Goal: Transaction & Acquisition: Download file/media

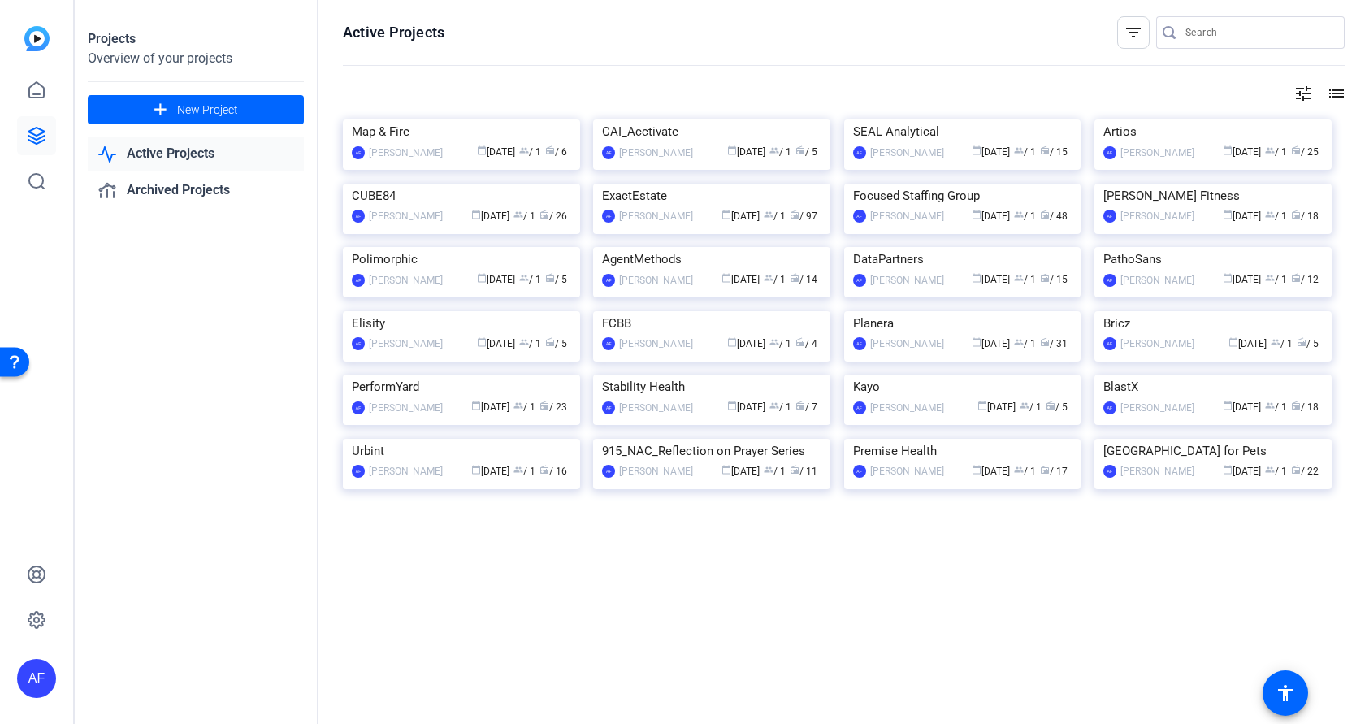
click at [1224, 28] on input "Search" at bounding box center [1259, 33] width 146 height 20
paste input "CS927_ClearGov Inc_Tri-Town School [PERSON_NAME]"
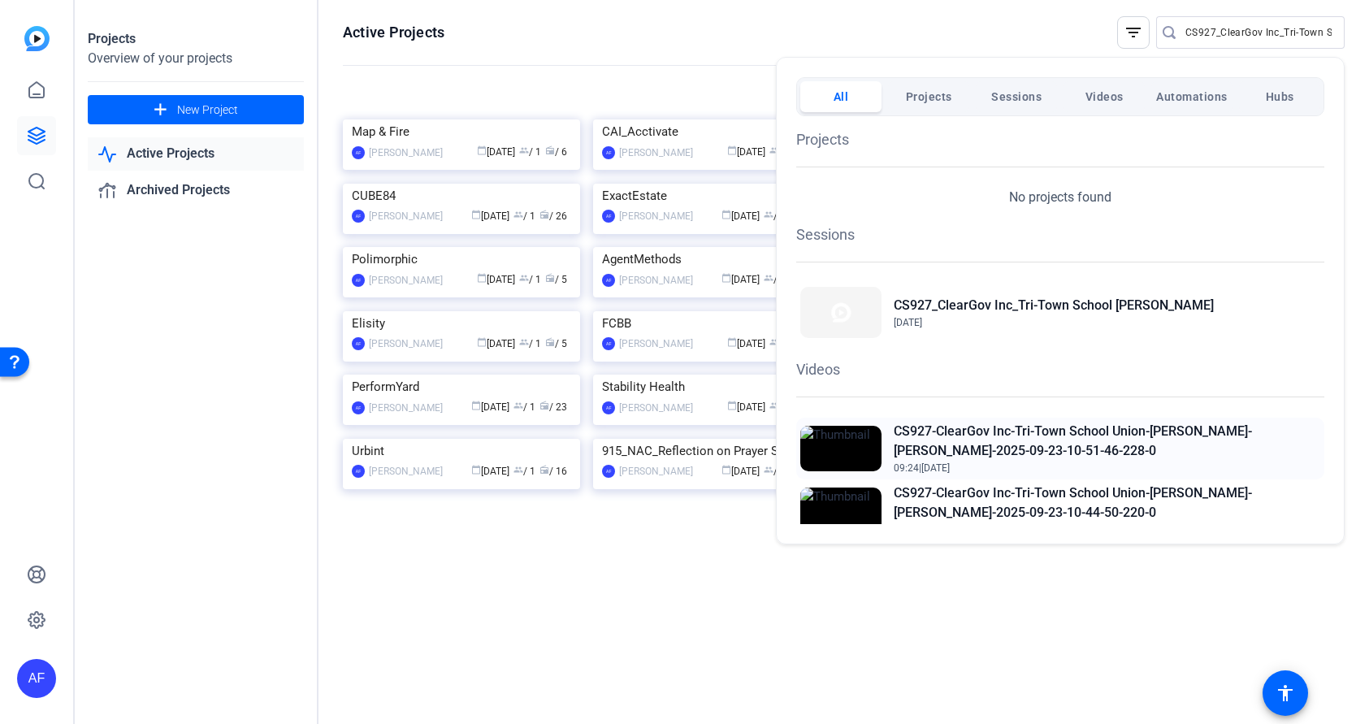
click at [983, 429] on h2 "CS927-ClearGov Inc-Tri-Town School Union-[PERSON_NAME]-[PERSON_NAME]-2025-09-23…" at bounding box center [1107, 441] width 427 height 39
click at [1238, 34] on div at bounding box center [684, 362] width 1369 height 724
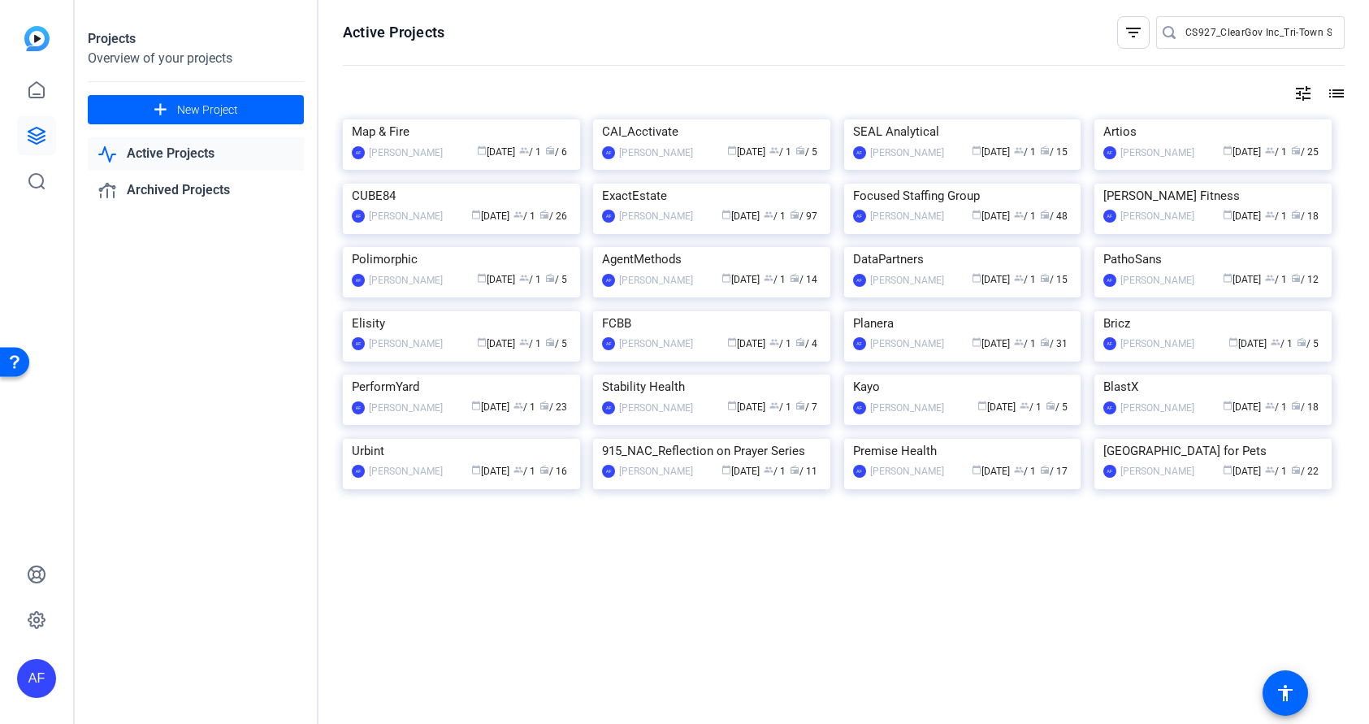
click at [1184, 33] on div at bounding box center [1170, 32] width 29 height 16
type input "C"
paste input "CS913_AMN Healthcare - Executive Search_Elizabeth Petro"
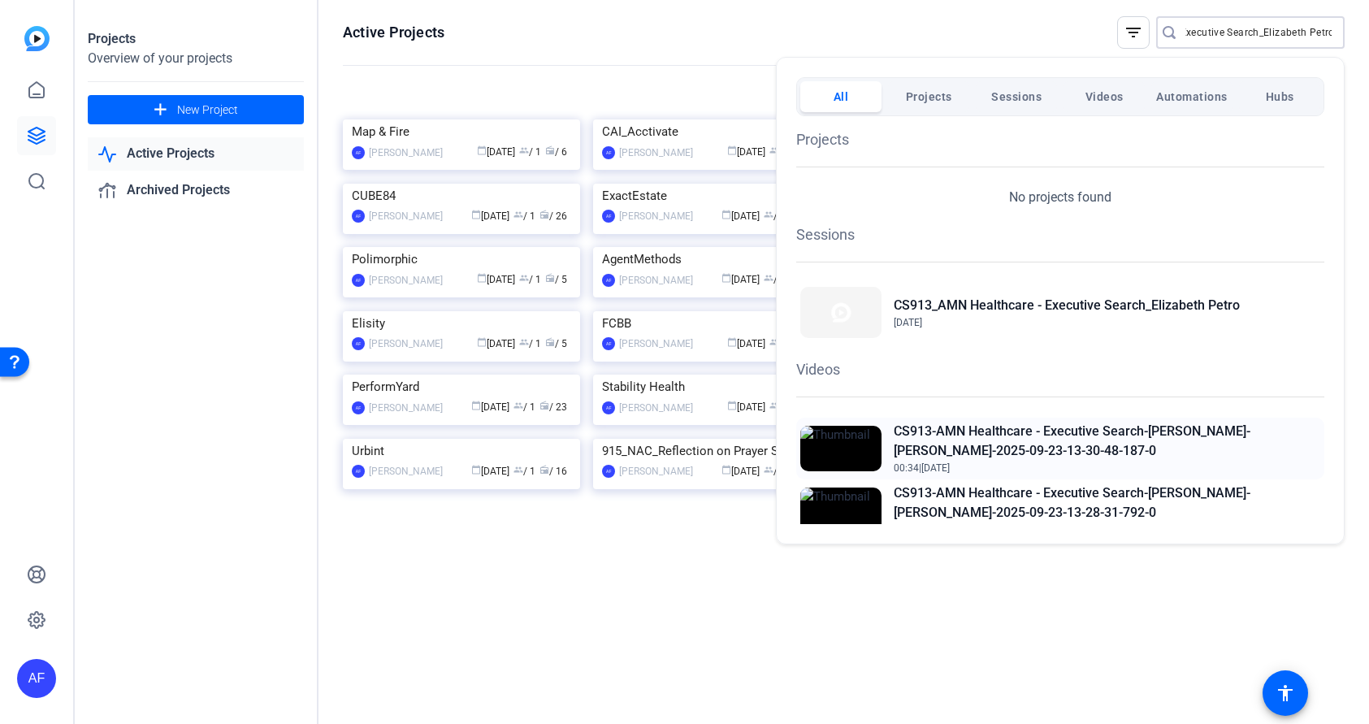
type input "CS913_AMN Healthcare - Executive Search_Elizabeth Petro"
click at [1064, 434] on h2 "CS913-AMN Healthcare - Executive Search-[PERSON_NAME]-[PERSON_NAME]-2025-09-23-…" at bounding box center [1107, 441] width 427 height 39
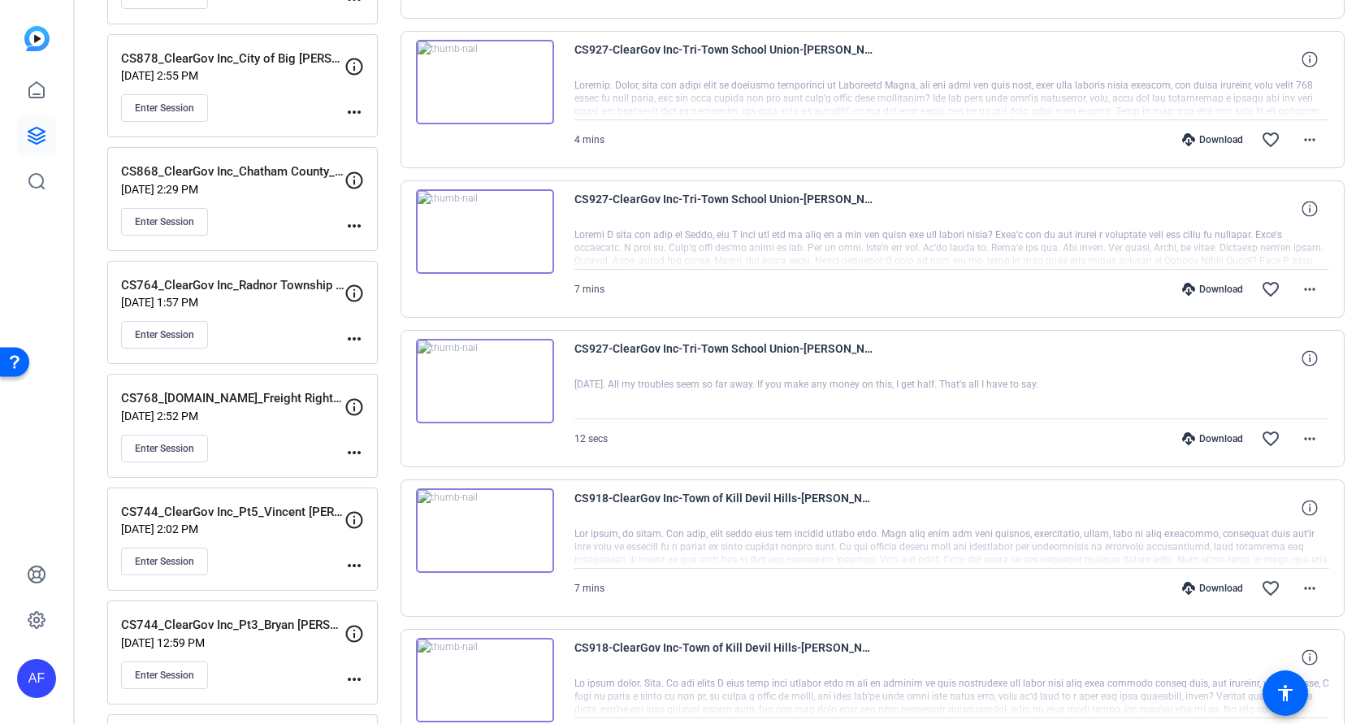
scroll to position [878, 0]
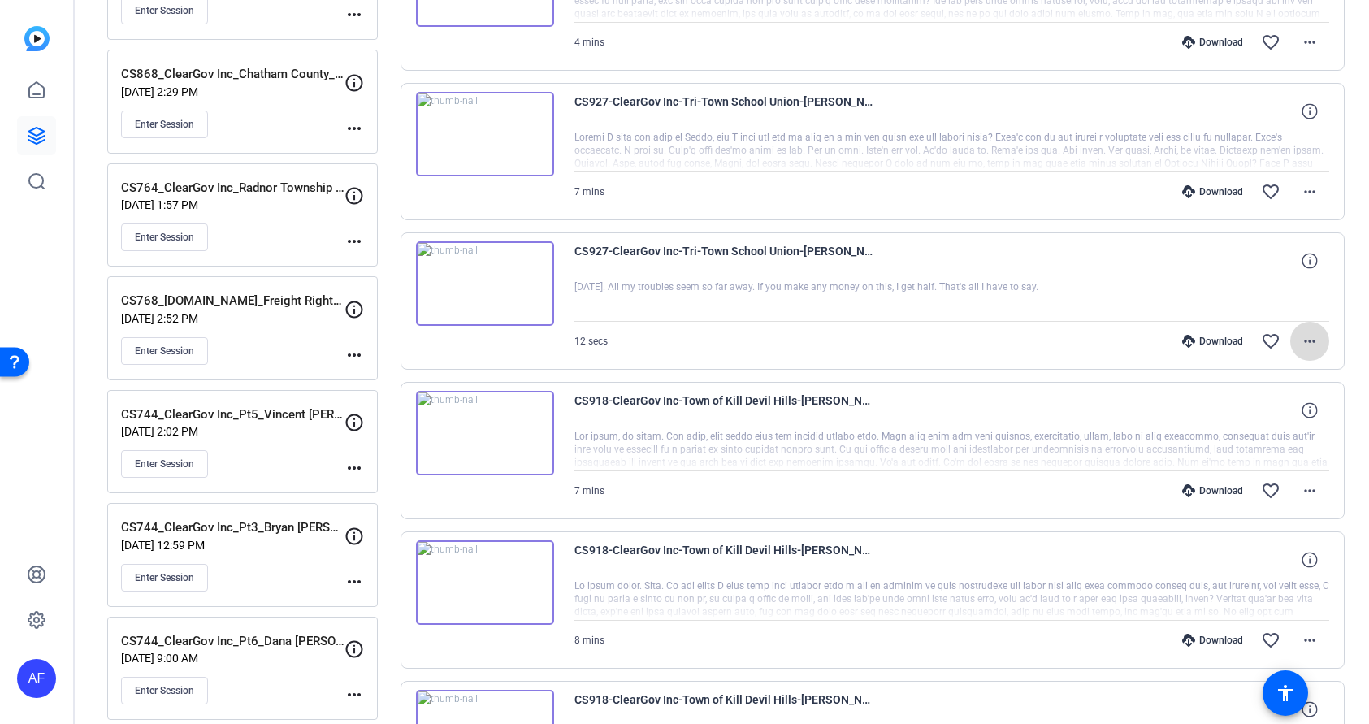
click at [1315, 337] on mat-icon "more_horiz" at bounding box center [1310, 342] width 20 height 20
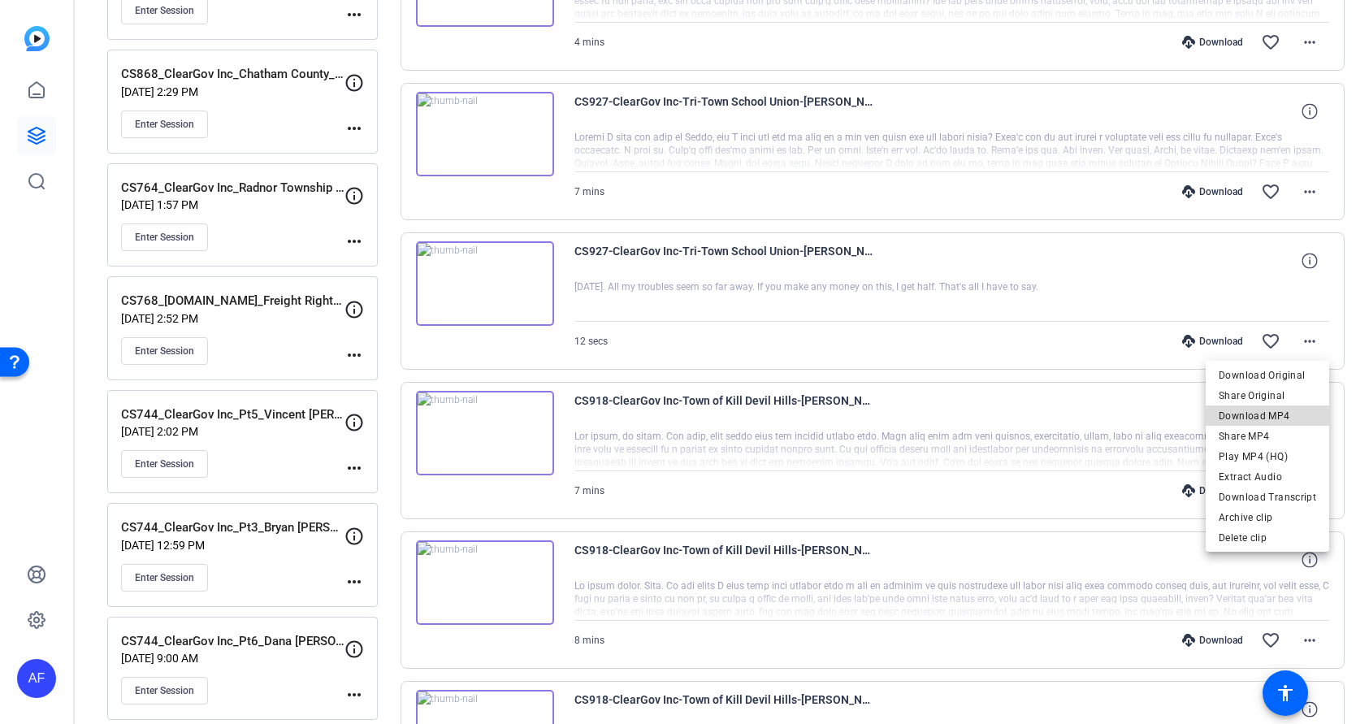
click at [1283, 414] on span "Download MP4" at bounding box center [1268, 416] width 98 height 20
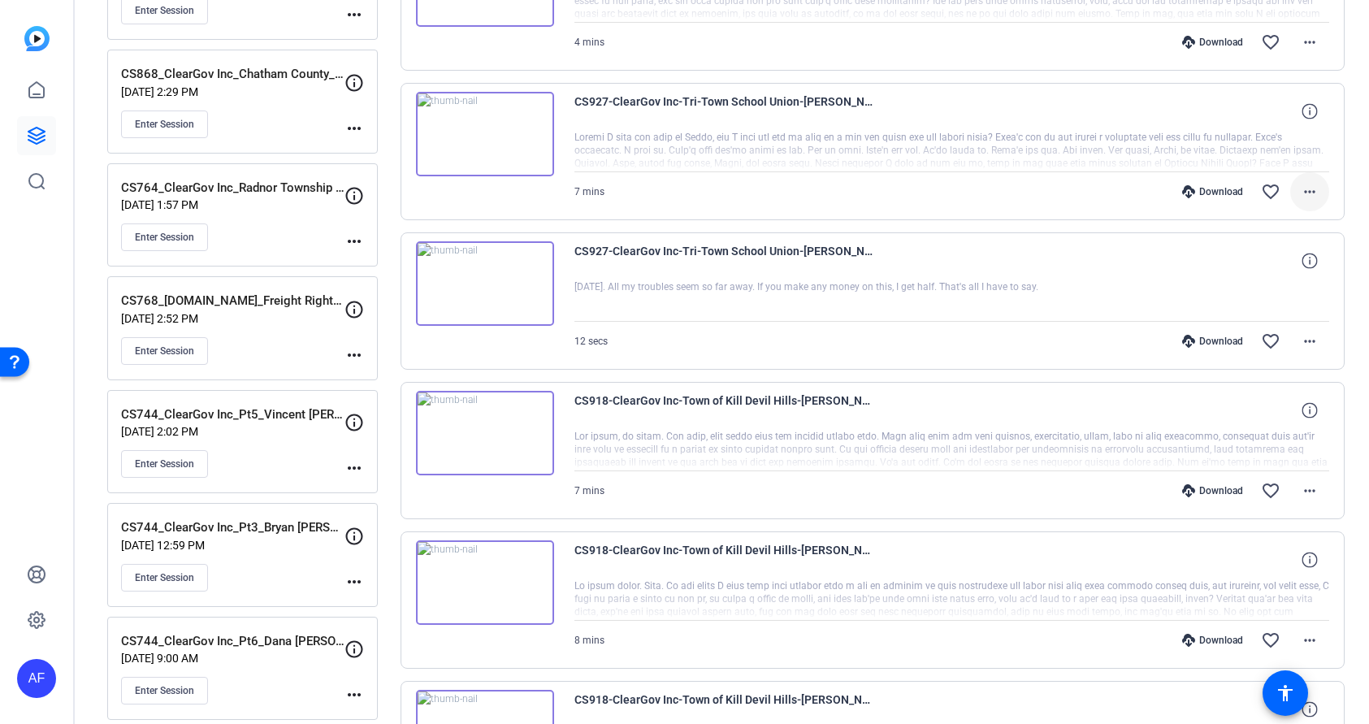
click at [1310, 190] on mat-icon "more_horiz" at bounding box center [1310, 192] width 20 height 20
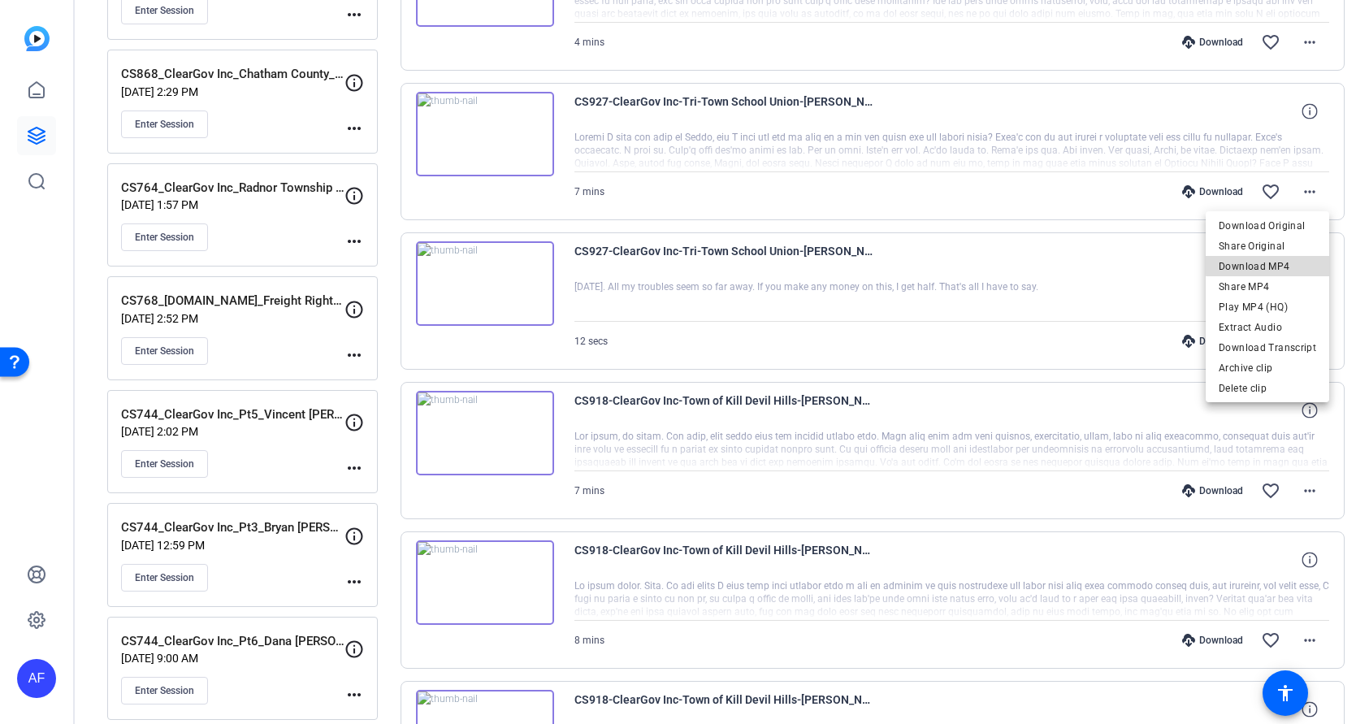
click at [1274, 264] on span "Download MP4" at bounding box center [1268, 267] width 98 height 20
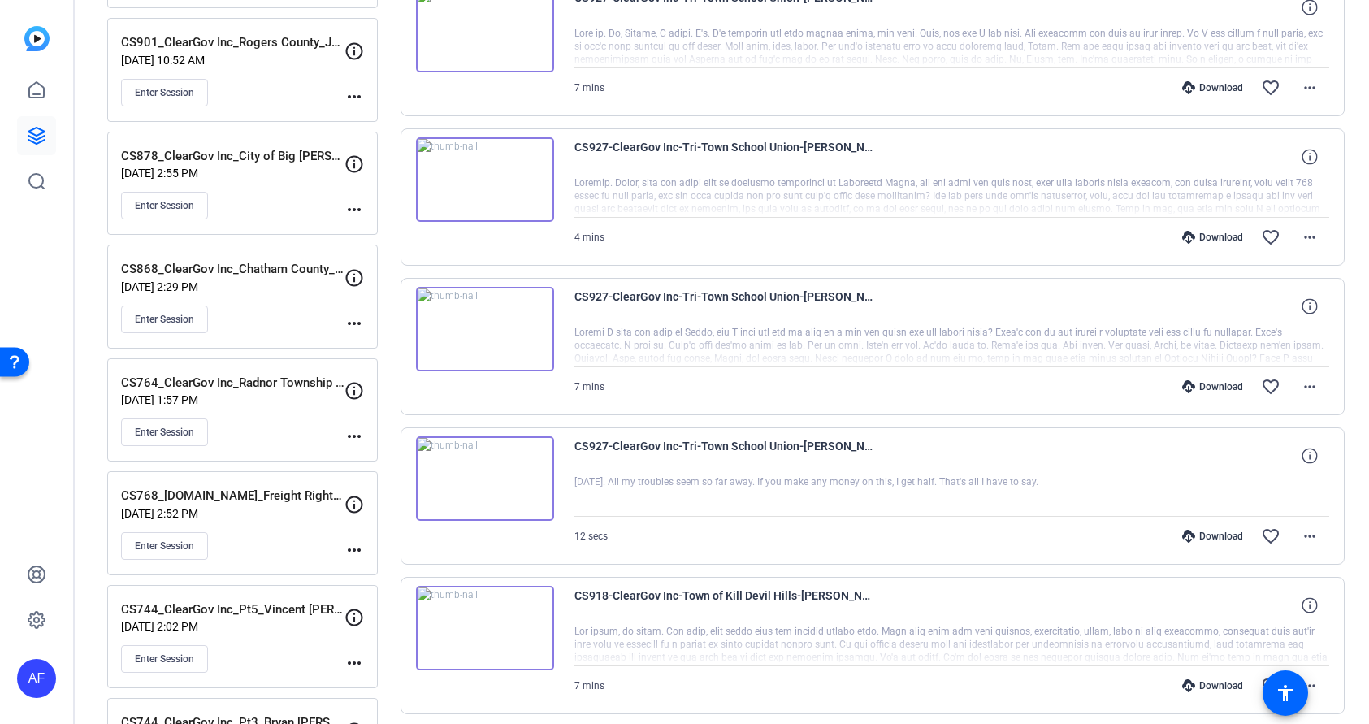
scroll to position [585, 0]
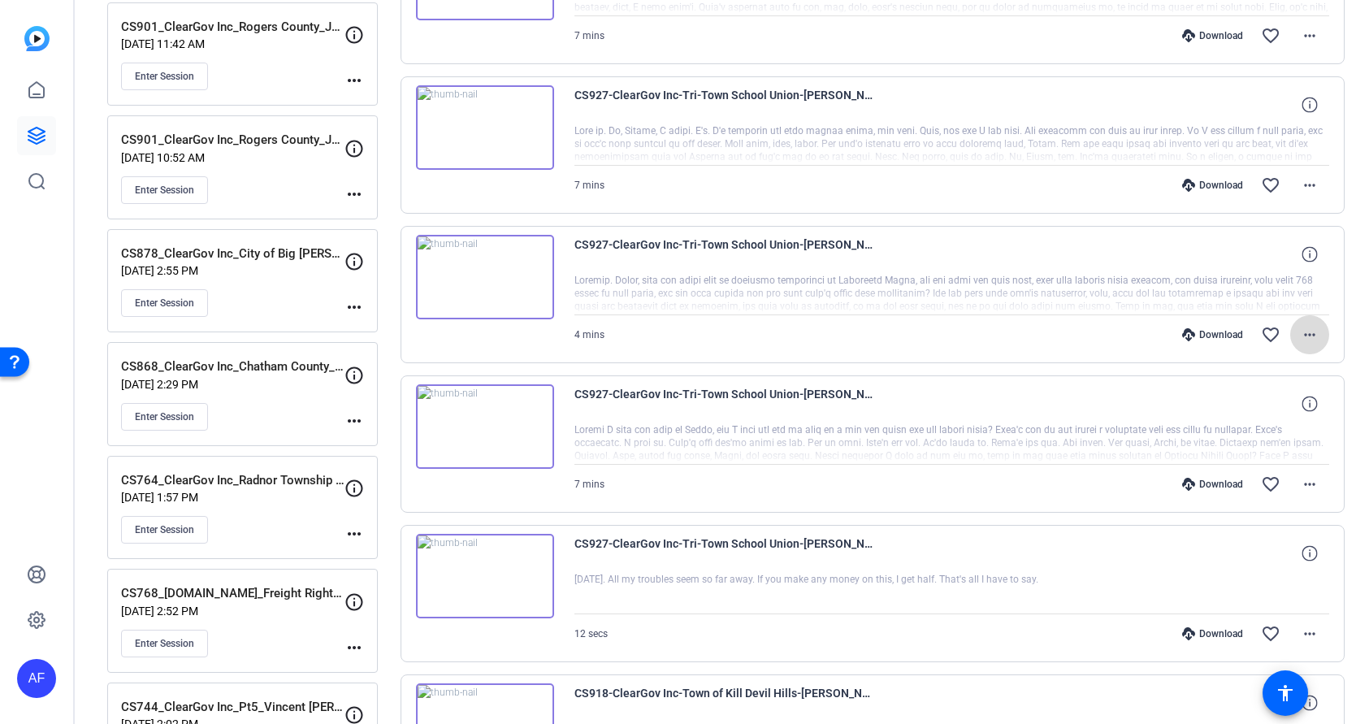
click at [1306, 332] on mat-icon "more_horiz" at bounding box center [1310, 335] width 20 height 20
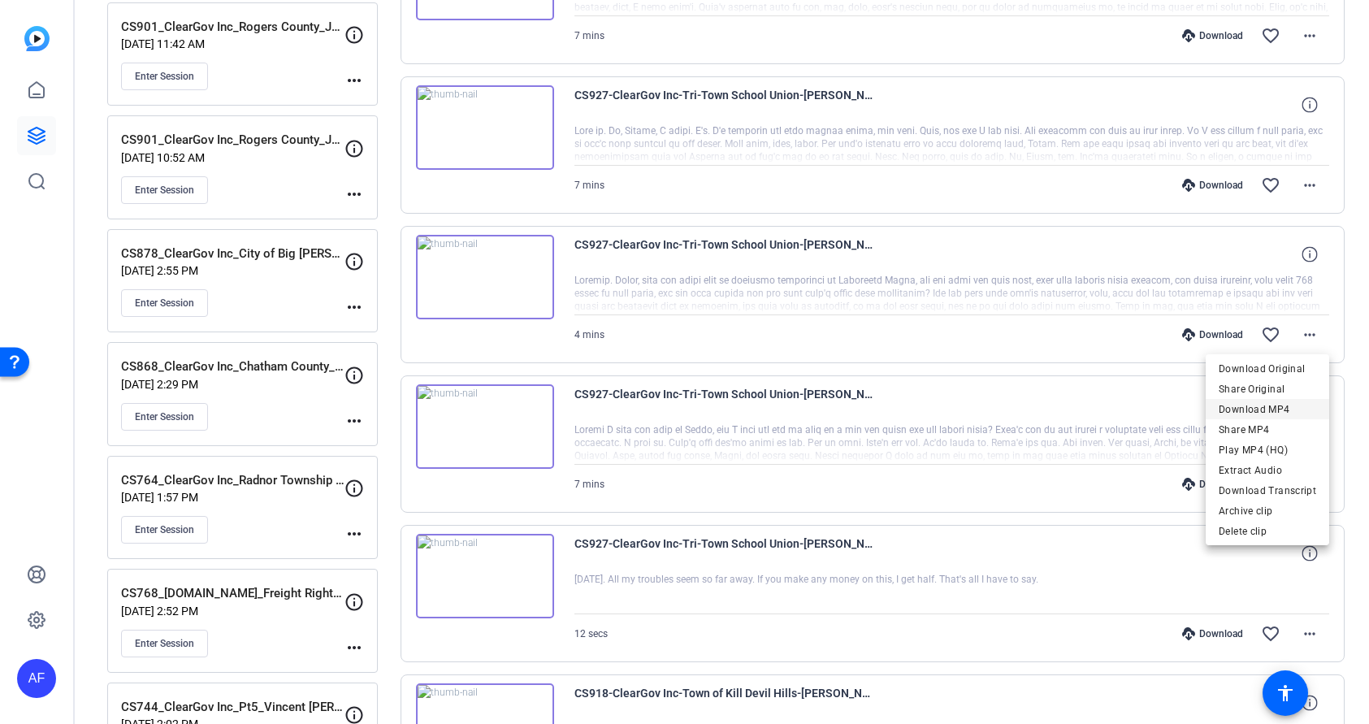
click at [1278, 405] on span "Download MP4" at bounding box center [1268, 410] width 98 height 20
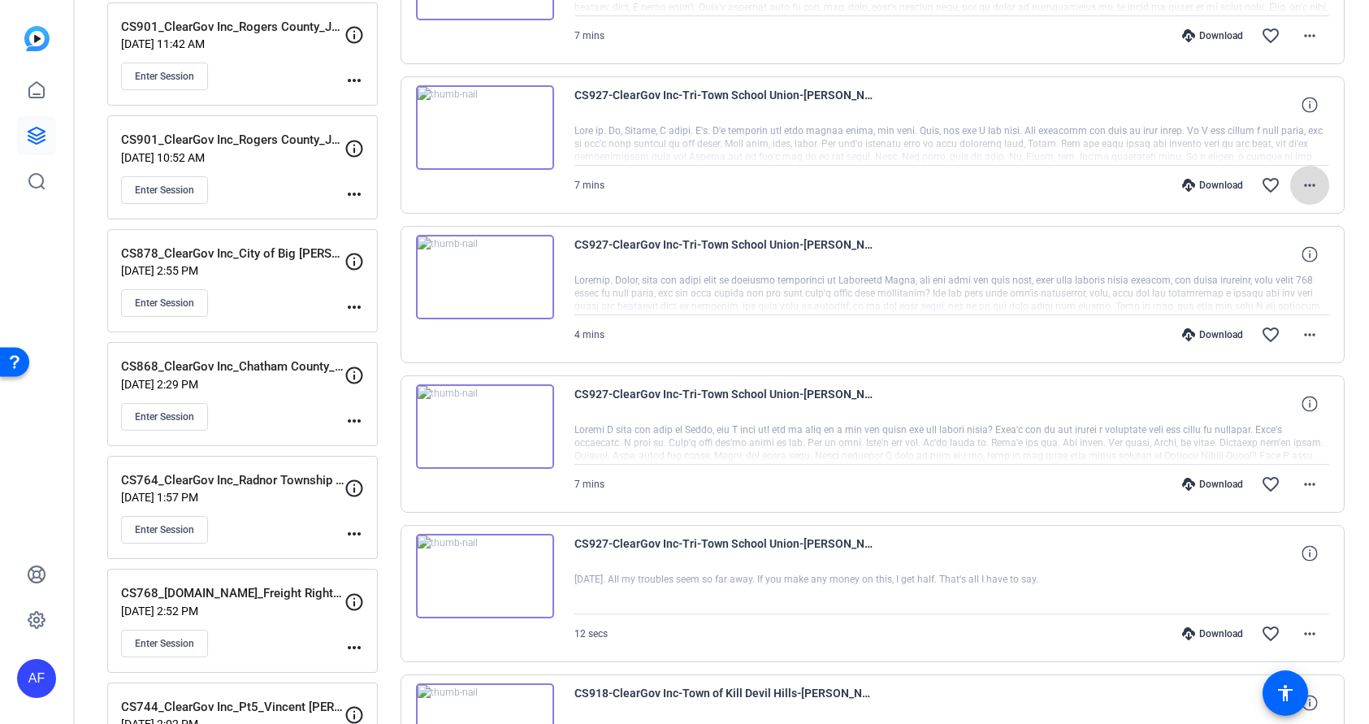
click at [1307, 181] on mat-icon "more_horiz" at bounding box center [1310, 186] width 20 height 20
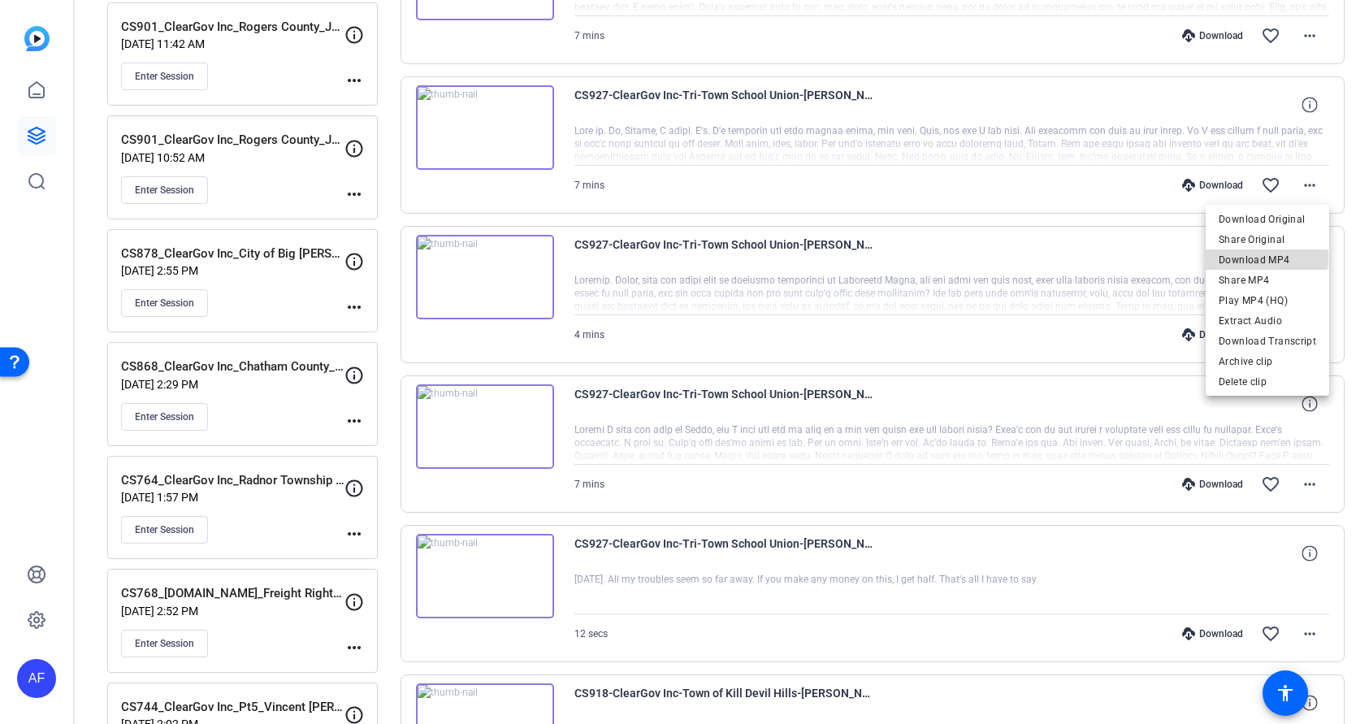
click at [1266, 258] on span "Download MP4" at bounding box center [1268, 260] width 98 height 20
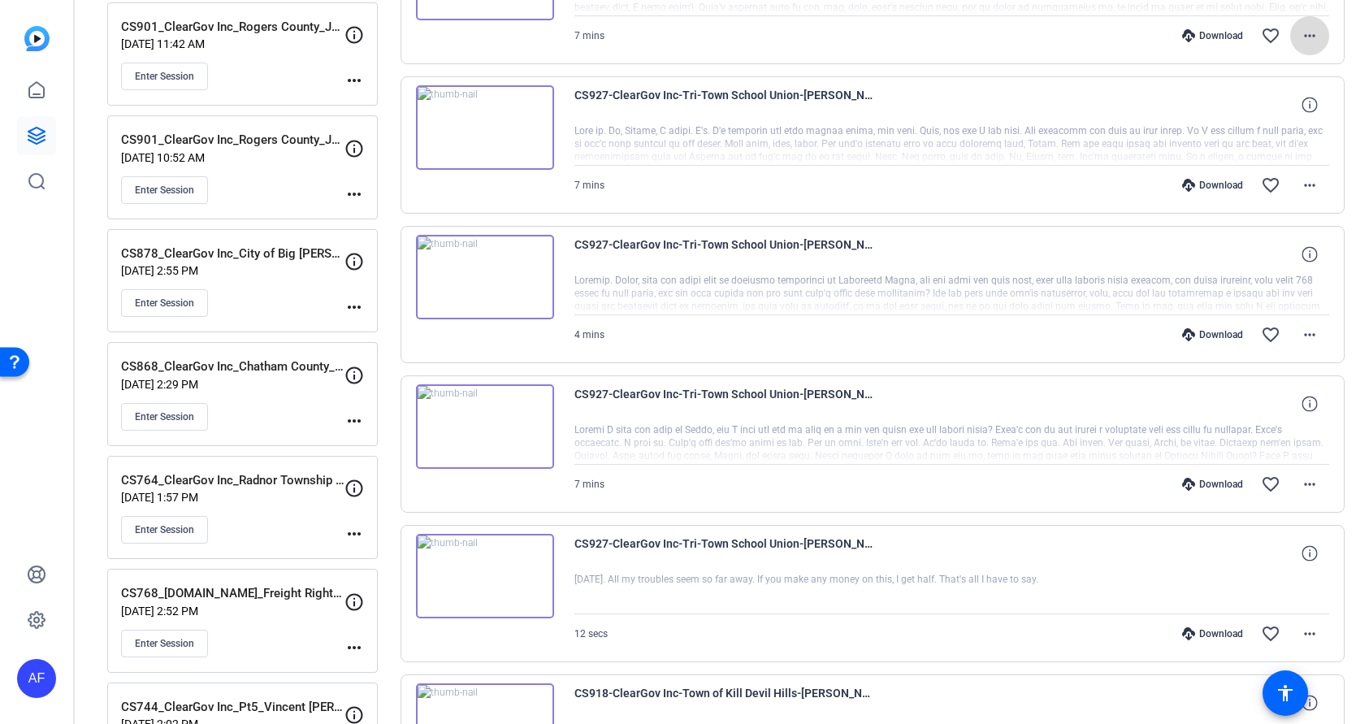
click at [1310, 33] on mat-icon "more_horiz" at bounding box center [1310, 36] width 20 height 20
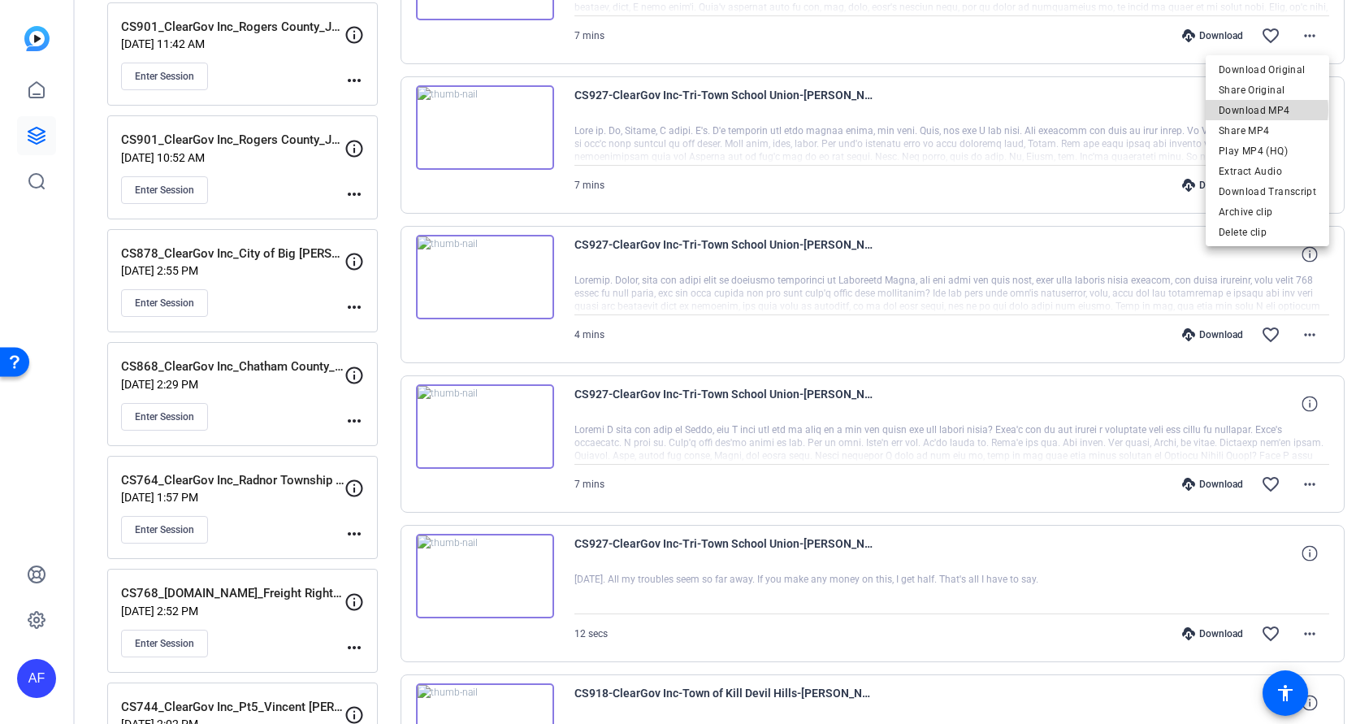
click at [1269, 110] on span "Download MP4" at bounding box center [1268, 111] width 98 height 20
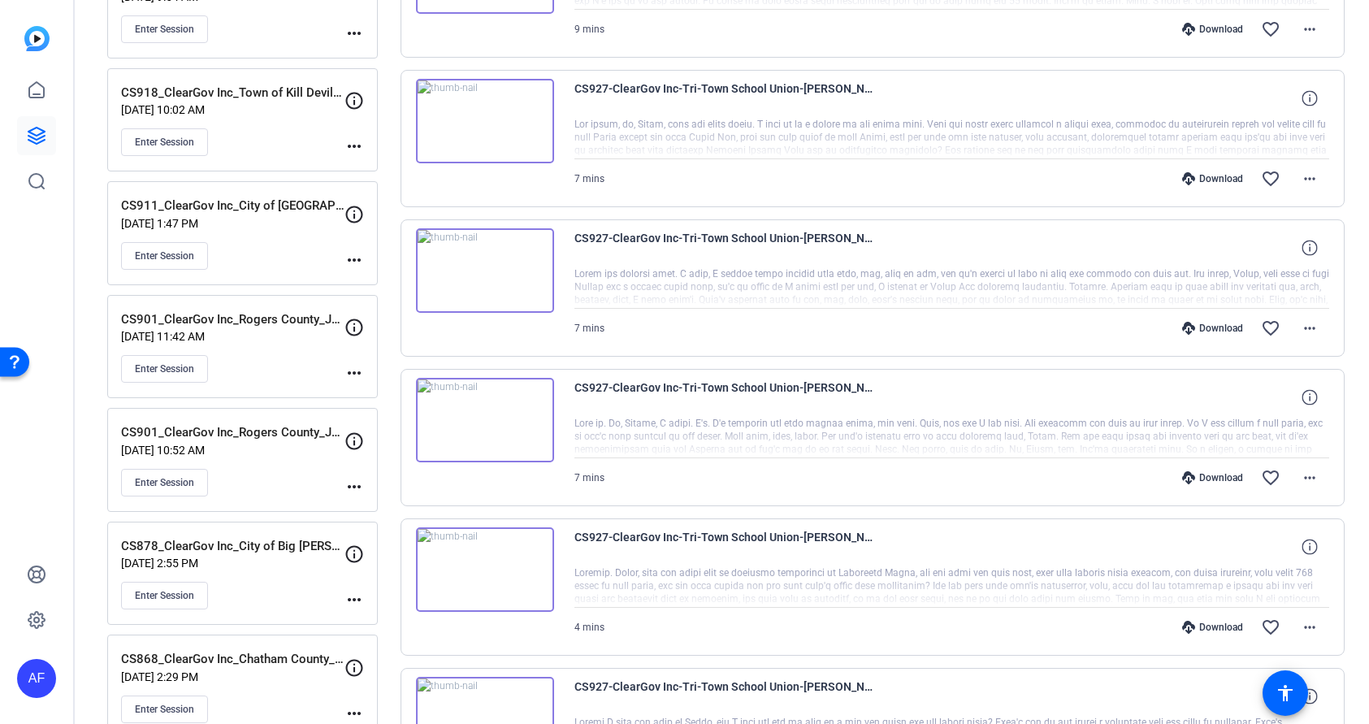
scroll to position [98, 0]
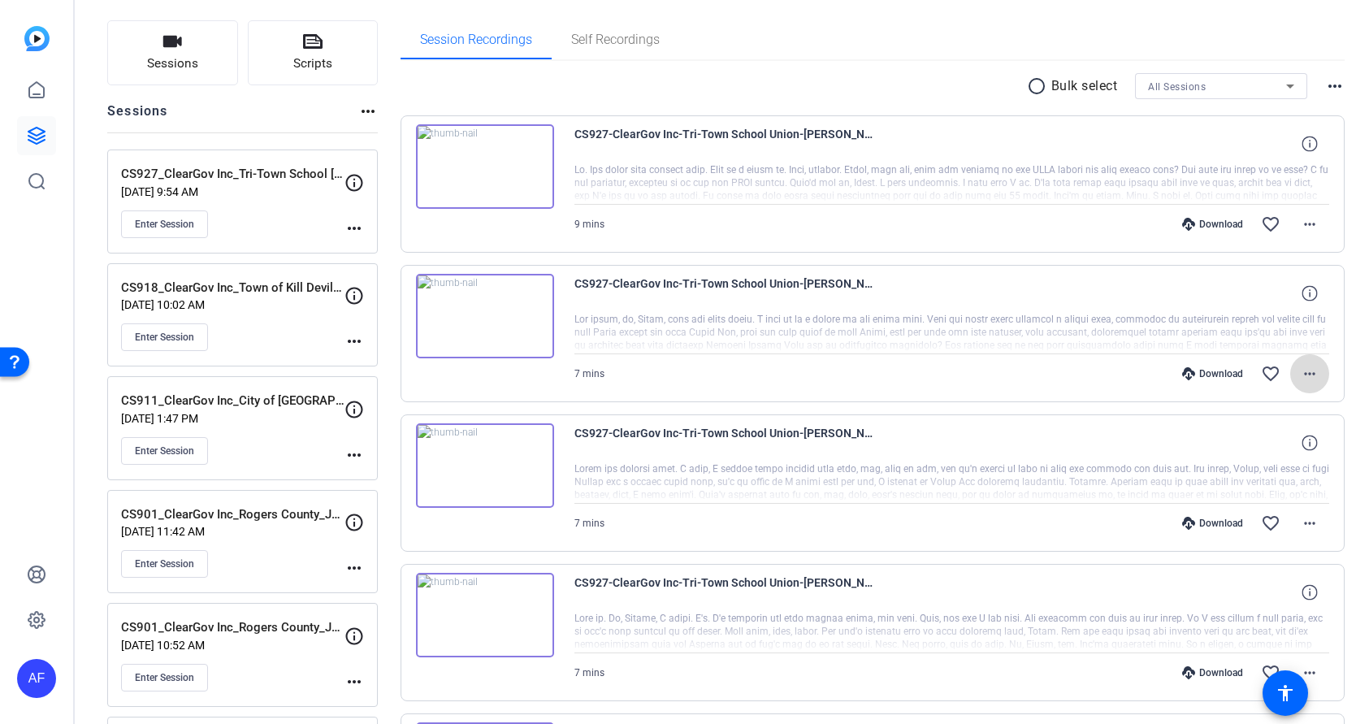
click at [1309, 373] on mat-icon "more_horiz" at bounding box center [1310, 374] width 20 height 20
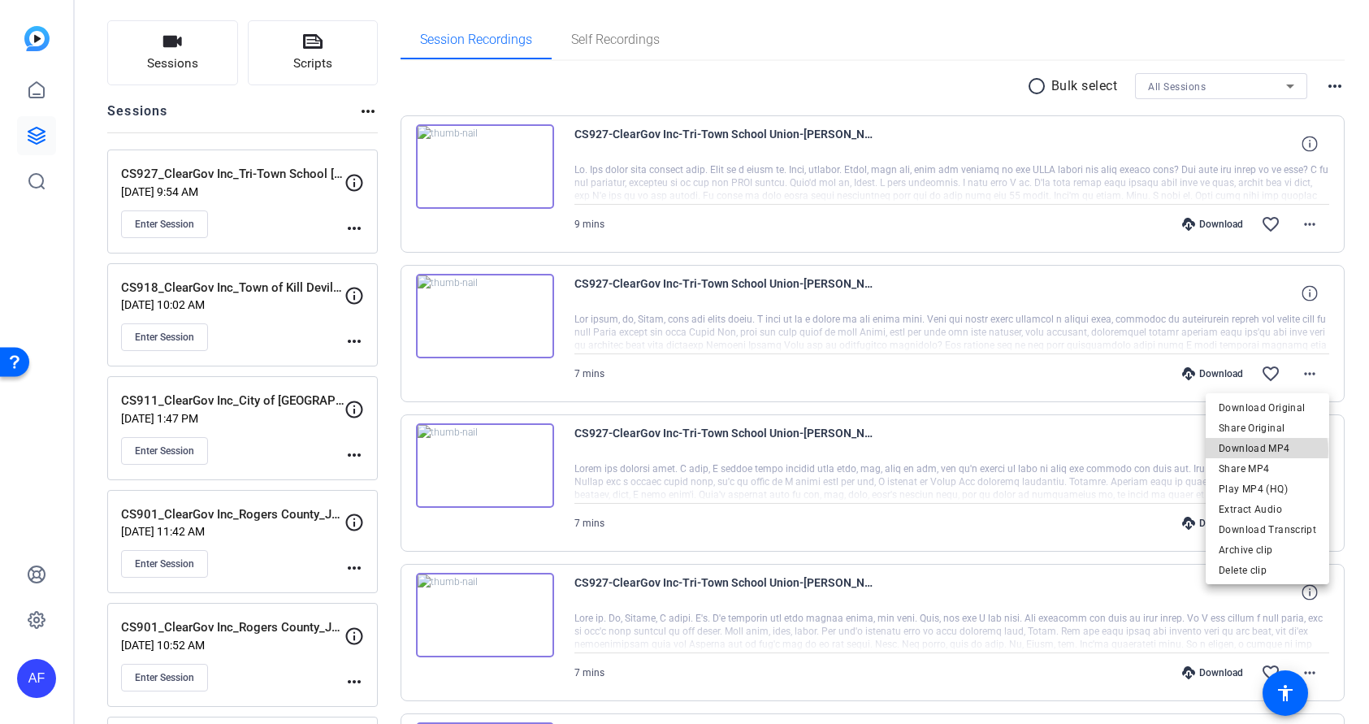
click at [1259, 451] on span "Download MP4" at bounding box center [1268, 449] width 98 height 20
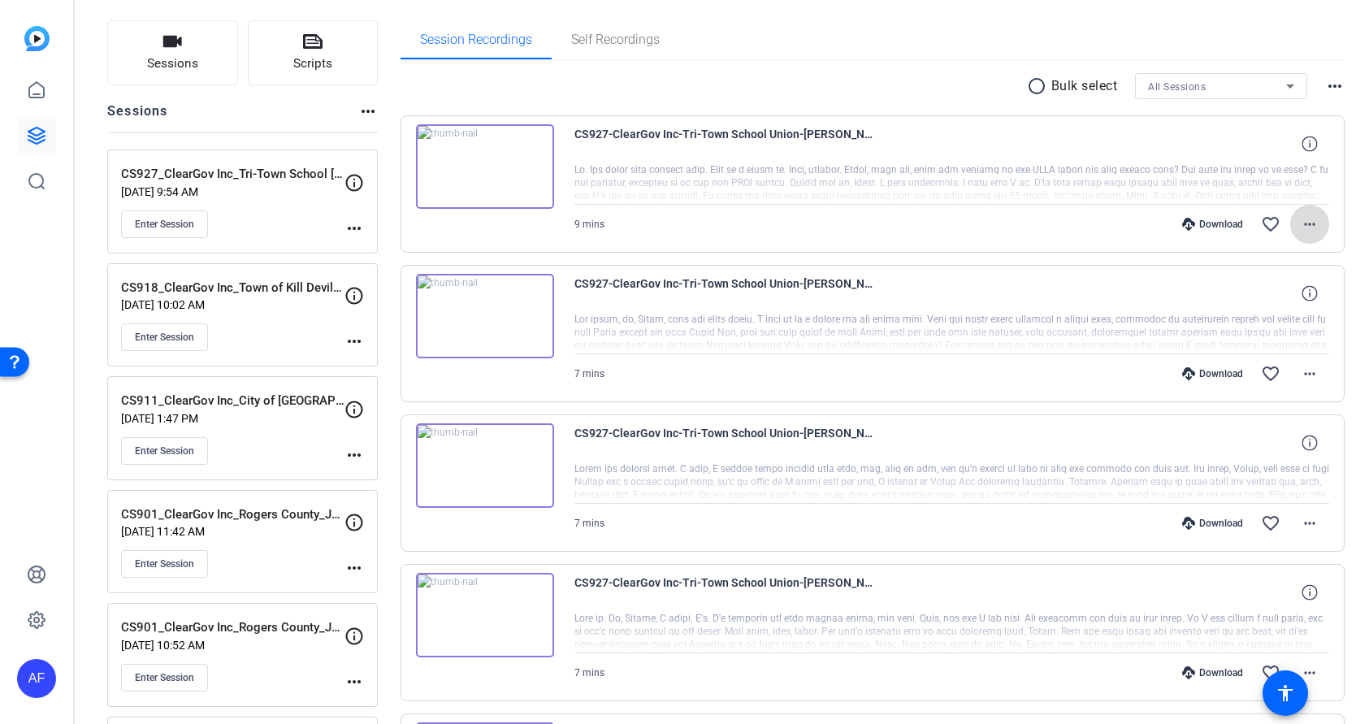
click at [1312, 223] on mat-icon "more_horiz" at bounding box center [1310, 225] width 20 height 20
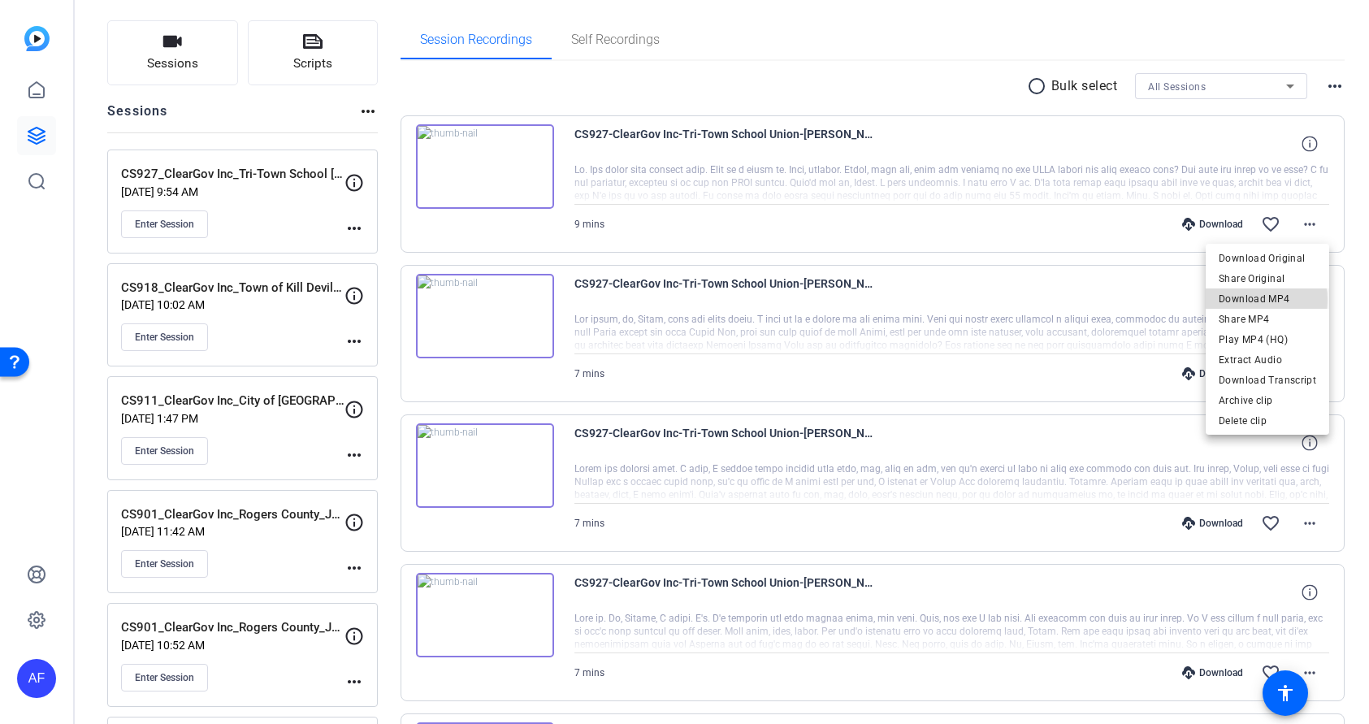
click at [1254, 300] on span "Download MP4" at bounding box center [1268, 299] width 98 height 20
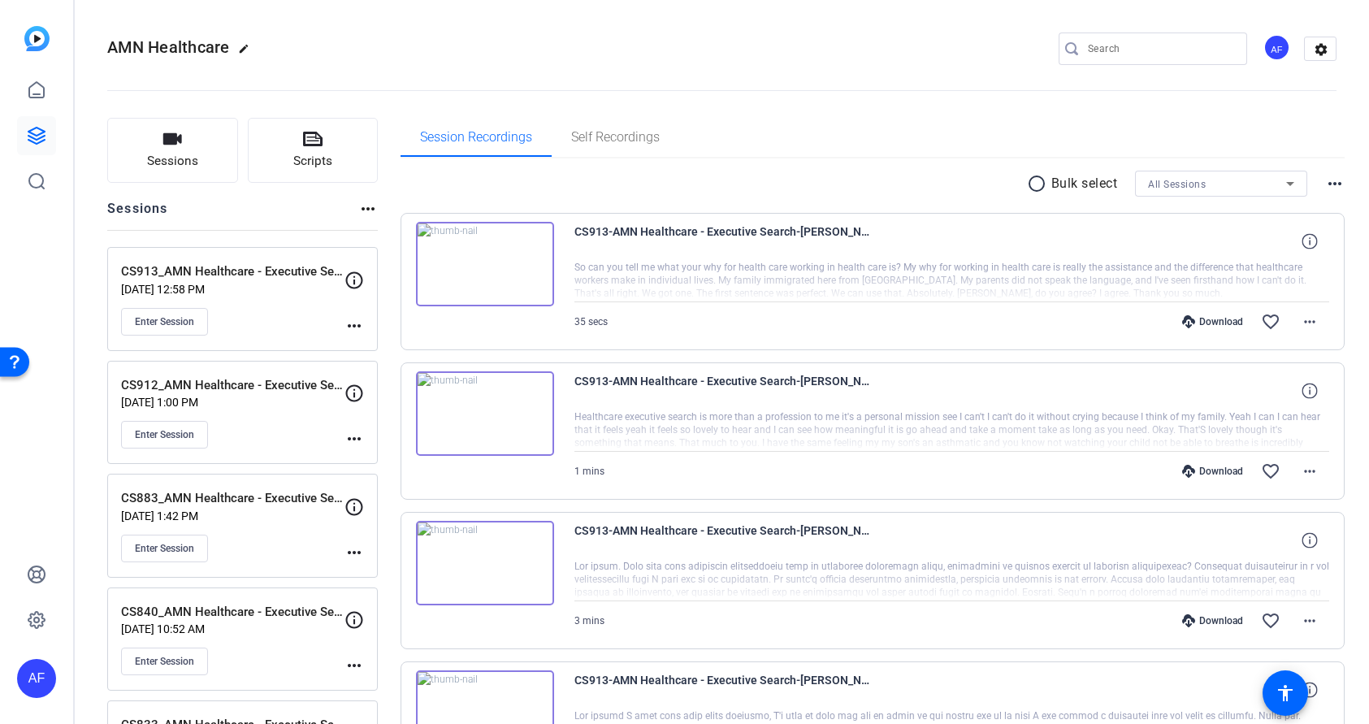
scroll to position [293, 0]
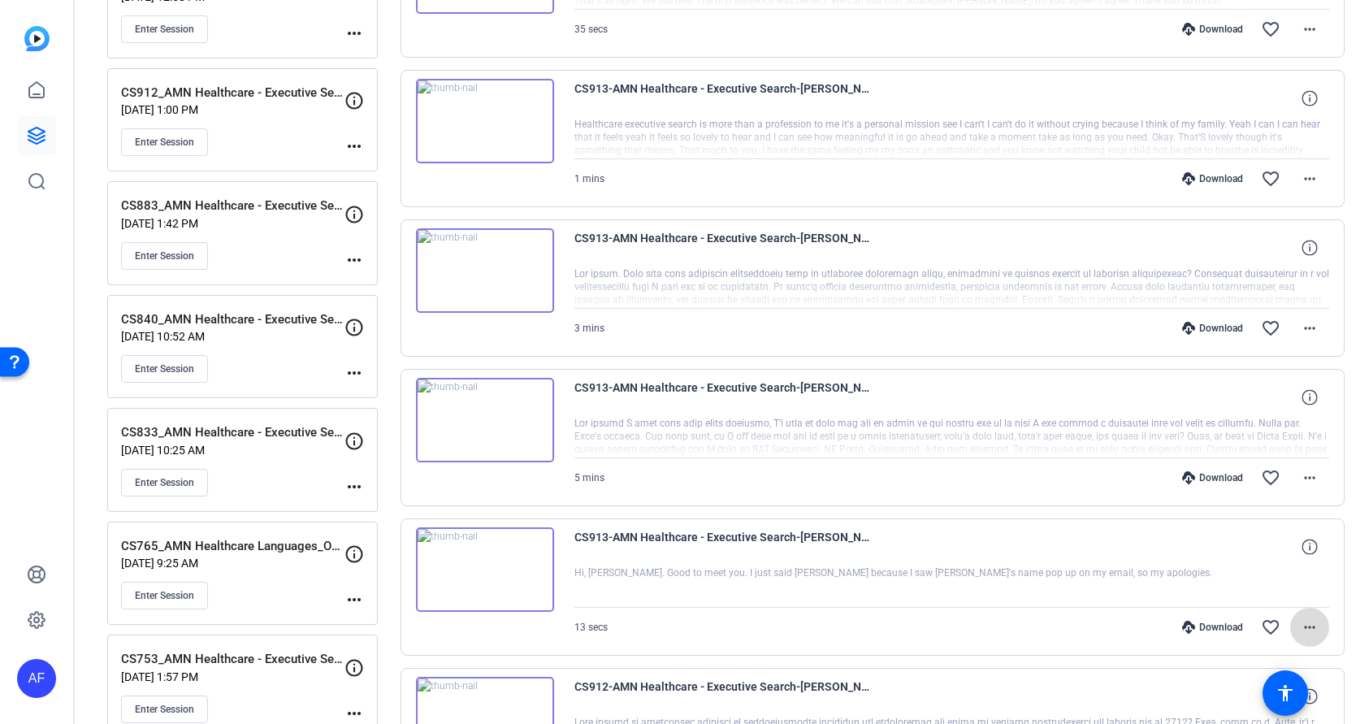
click at [1314, 629] on mat-icon "more_horiz" at bounding box center [1310, 628] width 20 height 20
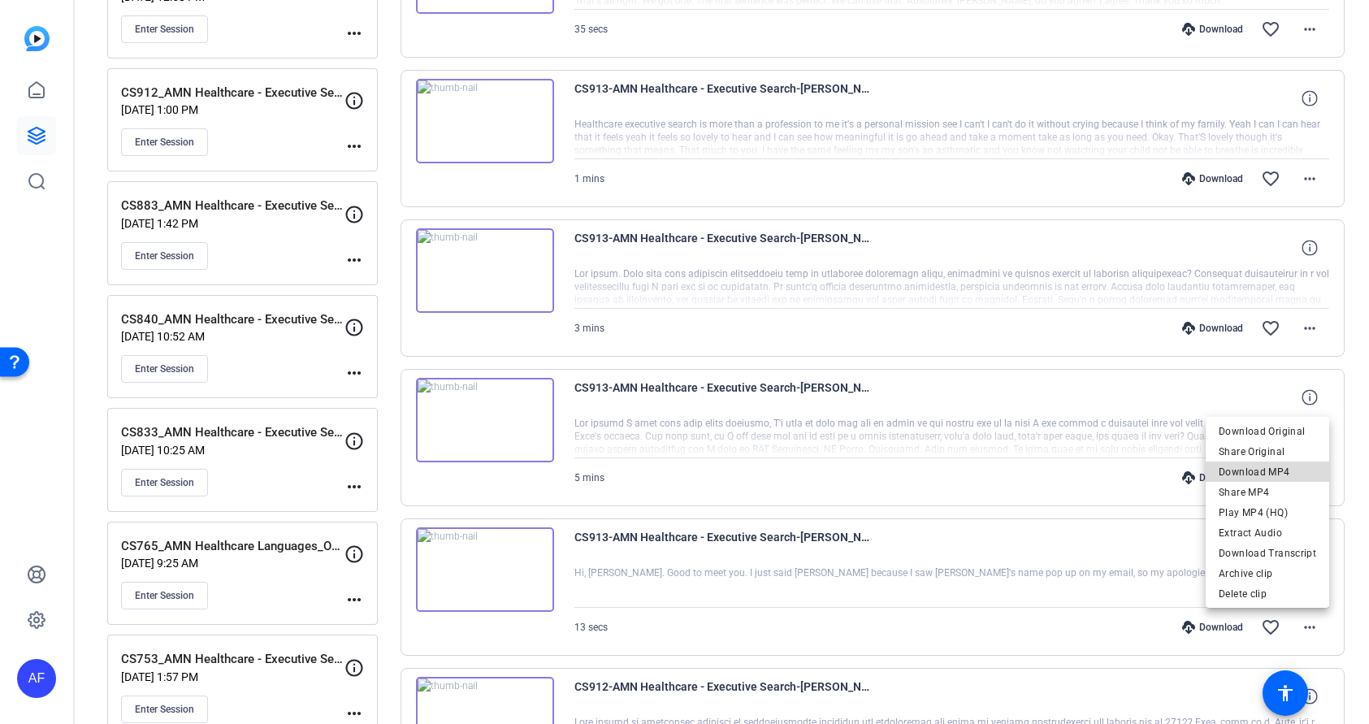
click at [1285, 473] on span "Download MP4" at bounding box center [1268, 472] width 98 height 20
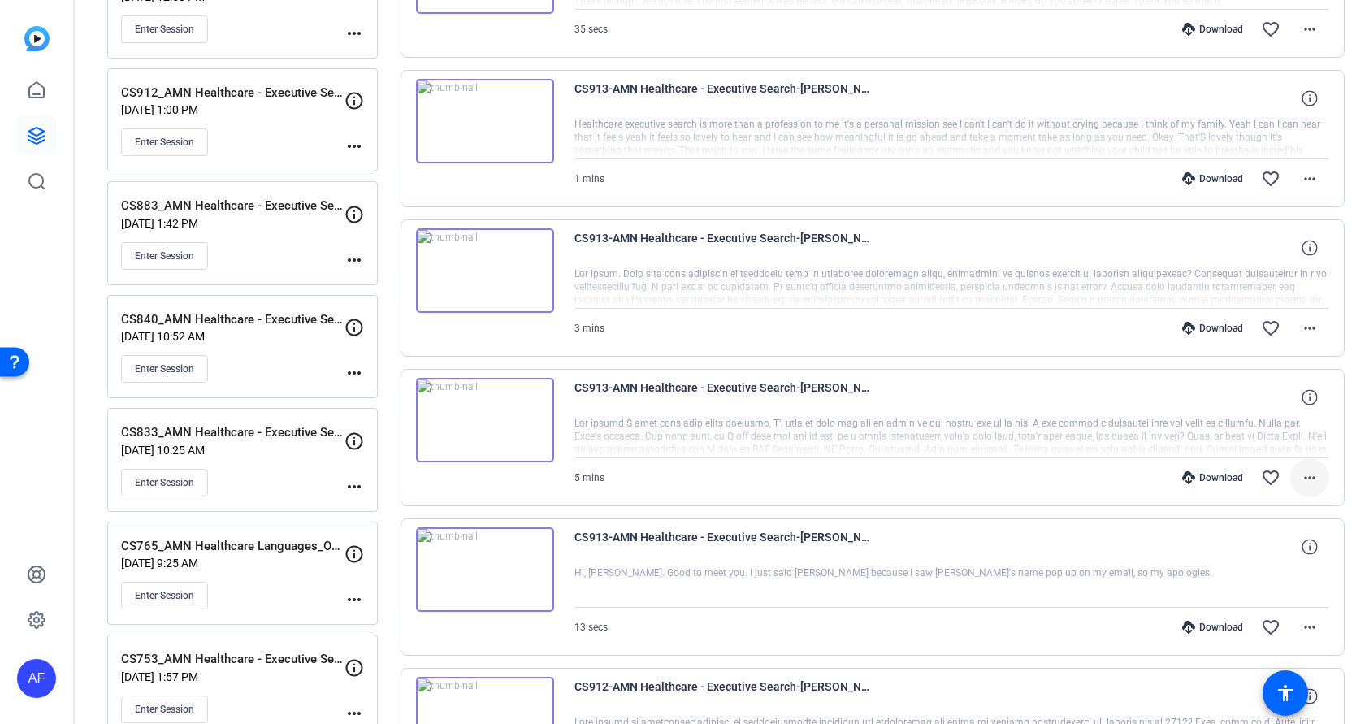
click at [1310, 477] on mat-icon "more_horiz" at bounding box center [1310, 478] width 20 height 20
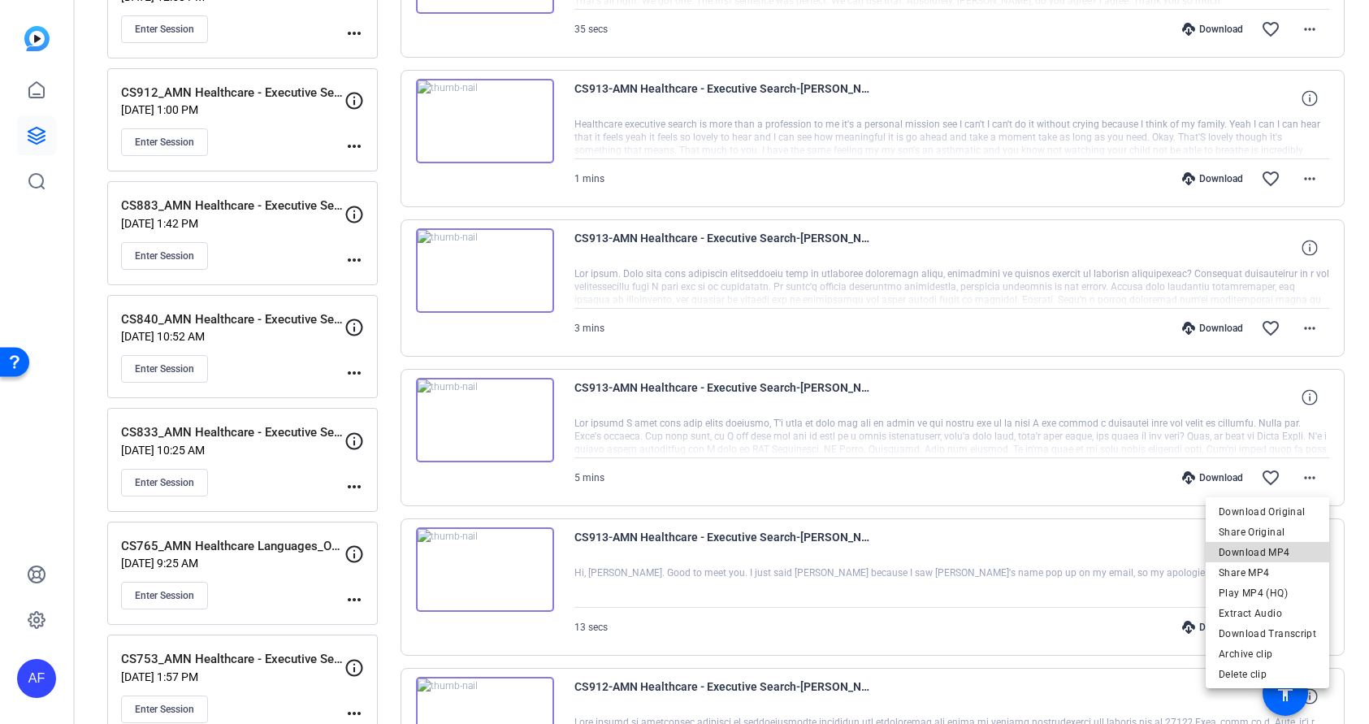
click at [1280, 554] on span "Download MP4" at bounding box center [1268, 553] width 98 height 20
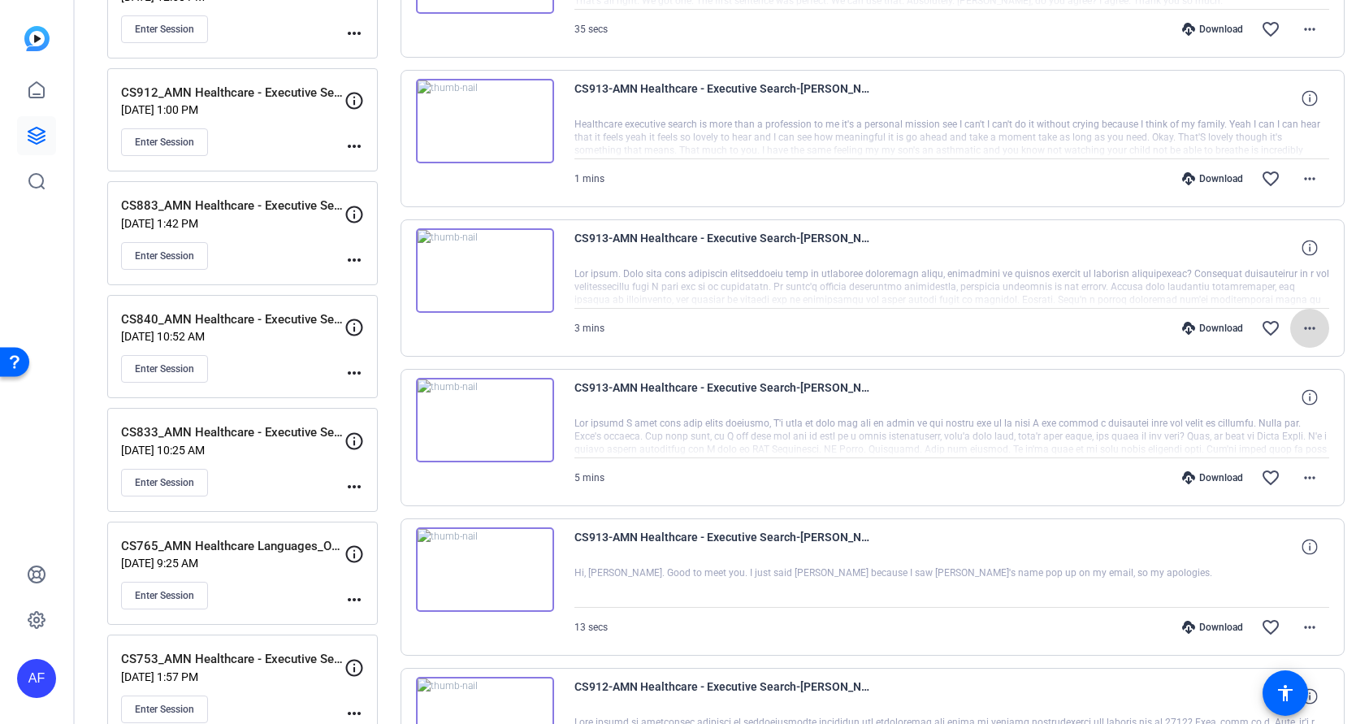
click at [1310, 327] on mat-icon "more_horiz" at bounding box center [1310, 329] width 20 height 20
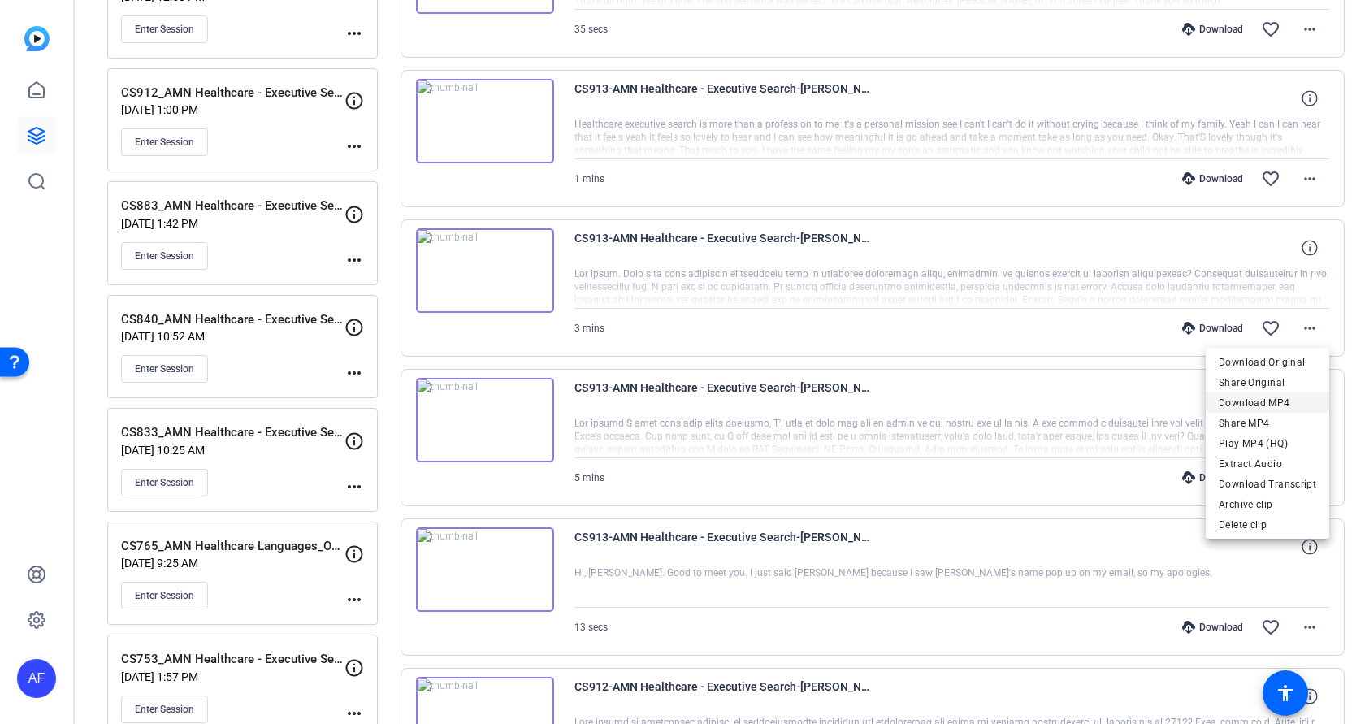
click at [1277, 401] on span "Download MP4" at bounding box center [1268, 403] width 98 height 20
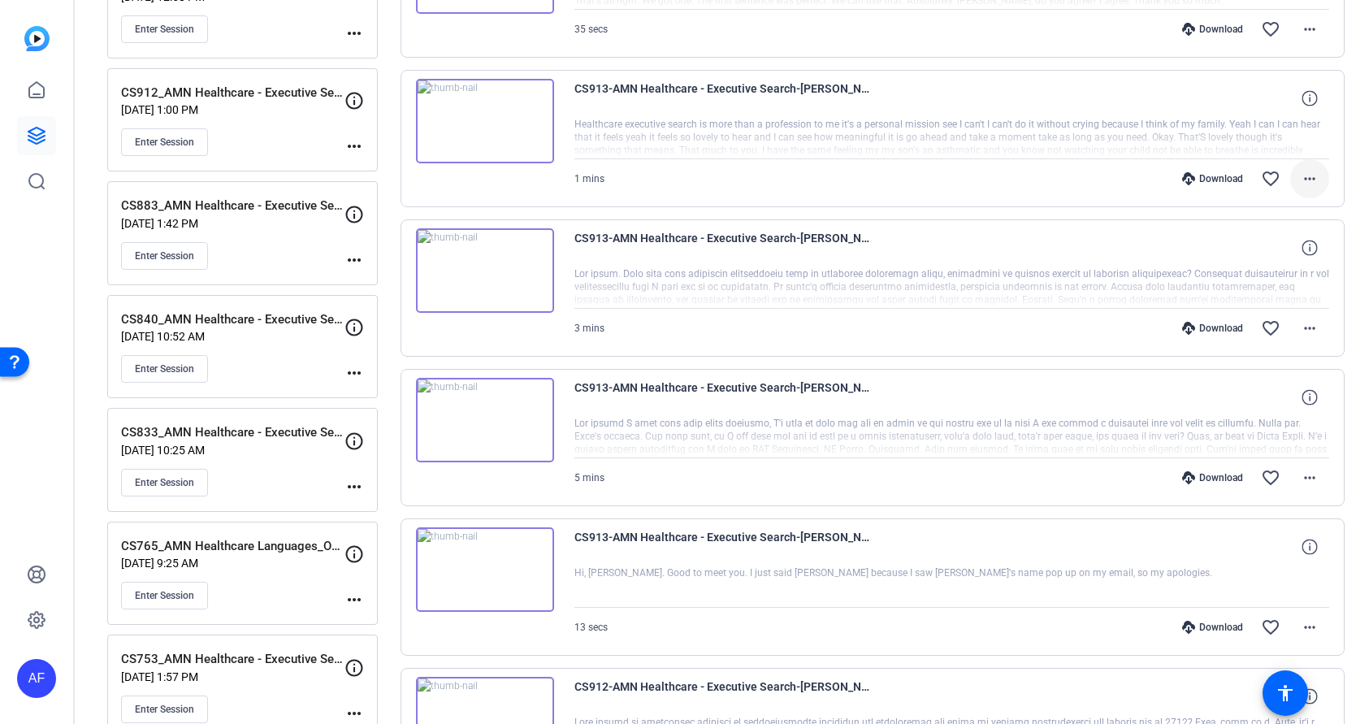
click at [1305, 176] on mat-icon "more_horiz" at bounding box center [1310, 179] width 20 height 20
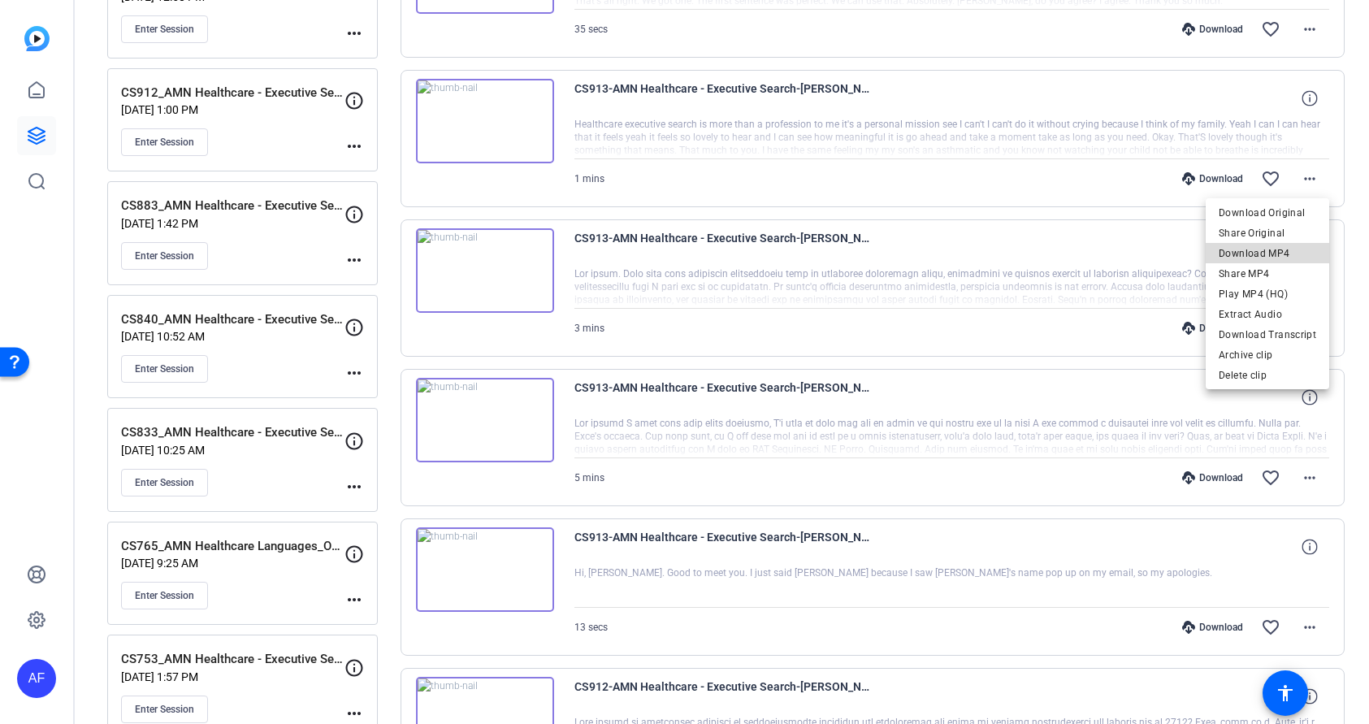
click at [1281, 249] on span "Download MP4" at bounding box center [1268, 254] width 98 height 20
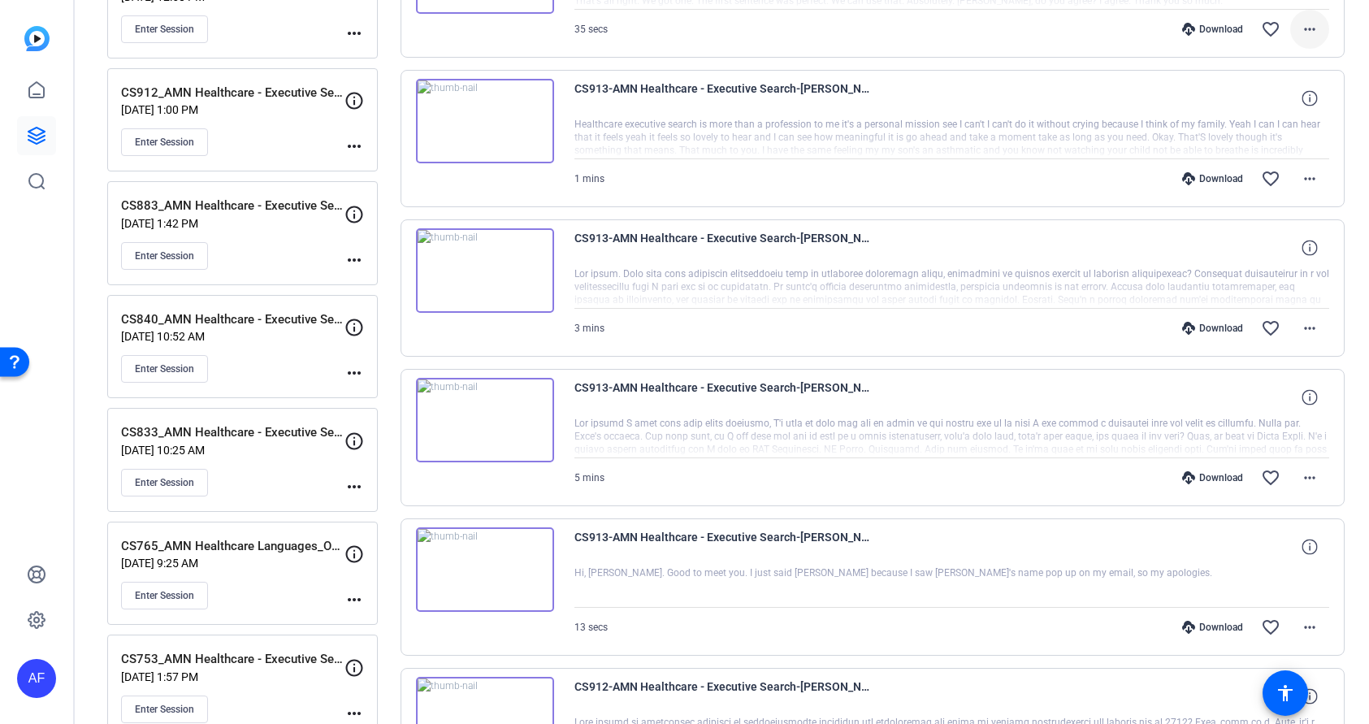
click at [1309, 26] on mat-icon "more_horiz" at bounding box center [1310, 30] width 20 height 20
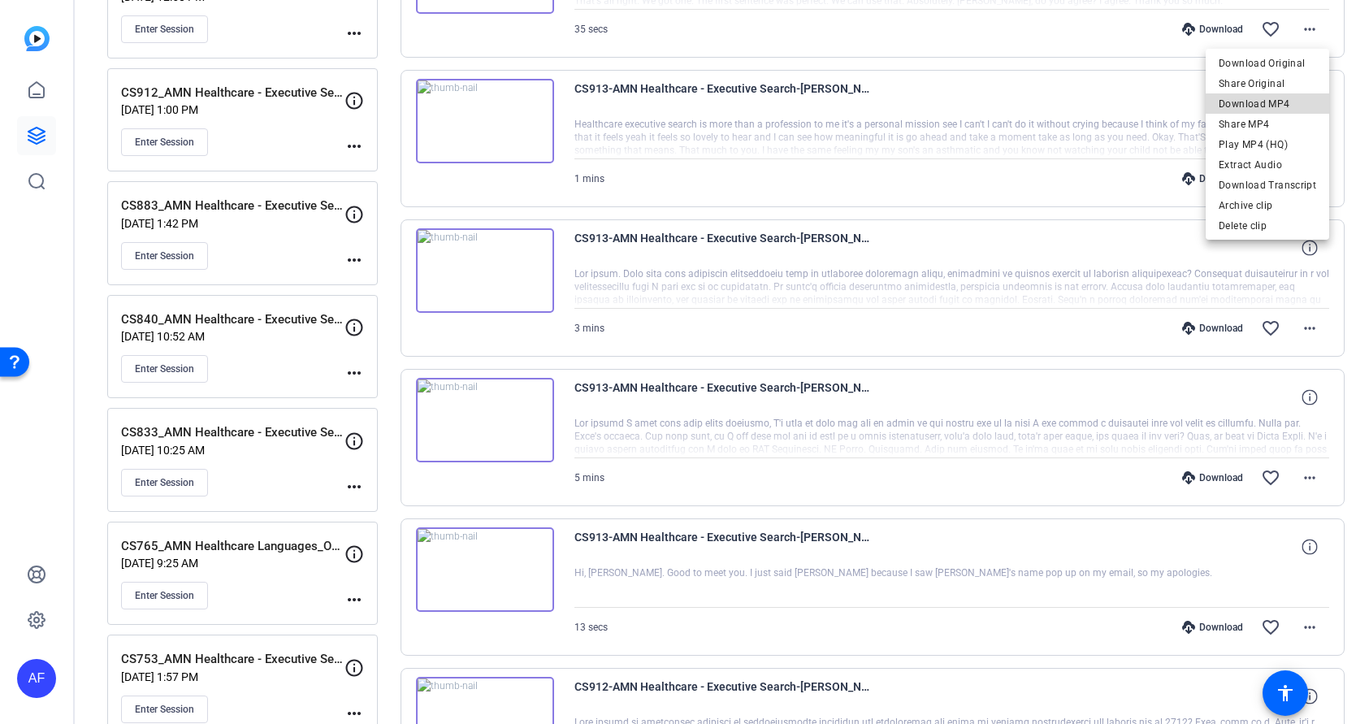
click at [1276, 103] on span "Download MP4" at bounding box center [1268, 104] width 98 height 20
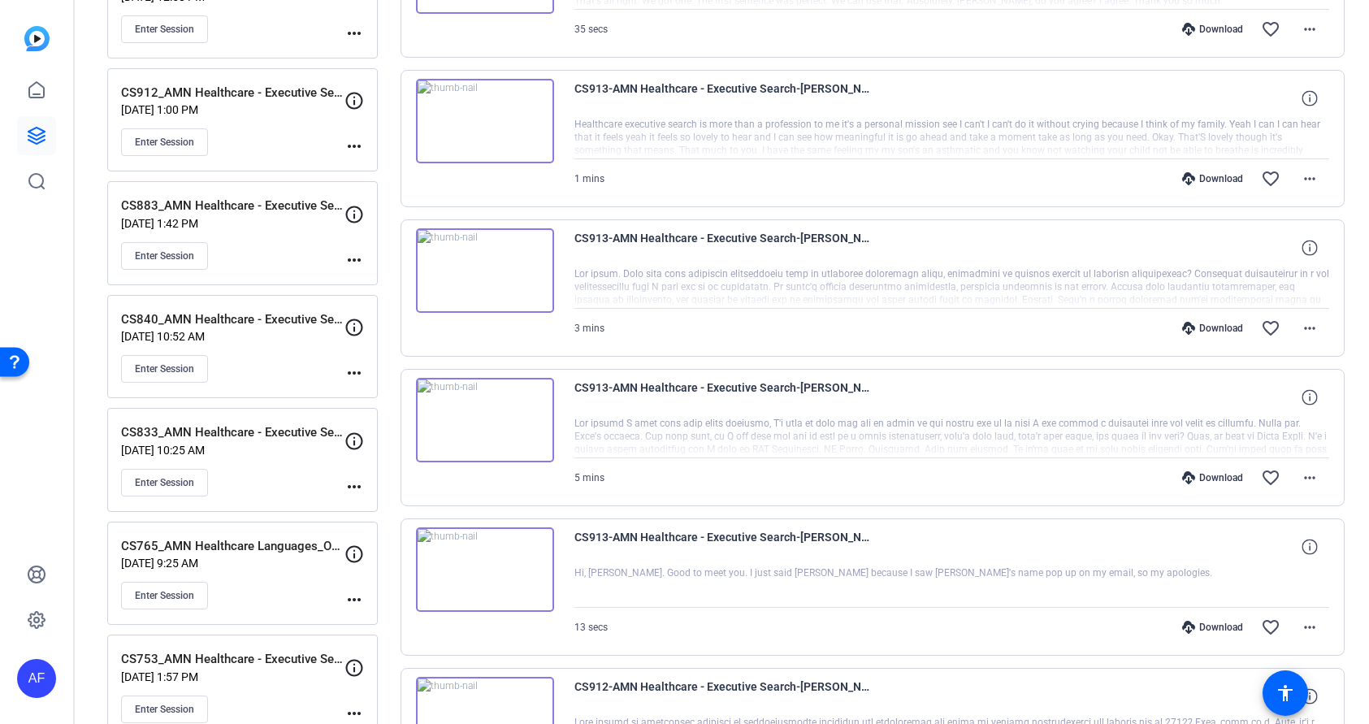
scroll to position [0, 0]
